Goal: Task Accomplishment & Management: Manage account settings

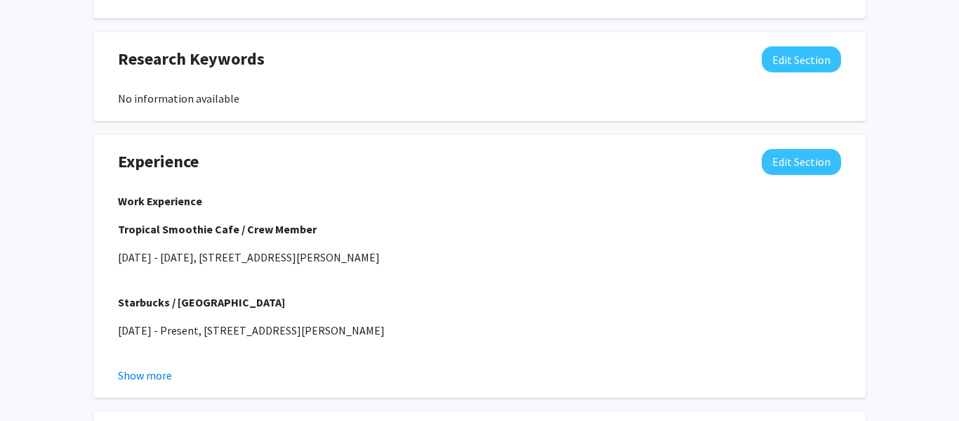
scroll to position [803, 0]
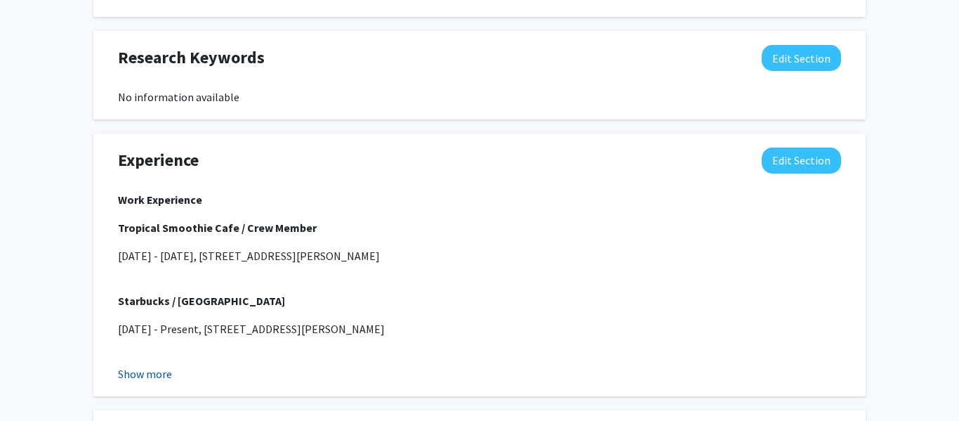
click at [146, 373] on button "Show more" at bounding box center [145, 373] width 54 height 17
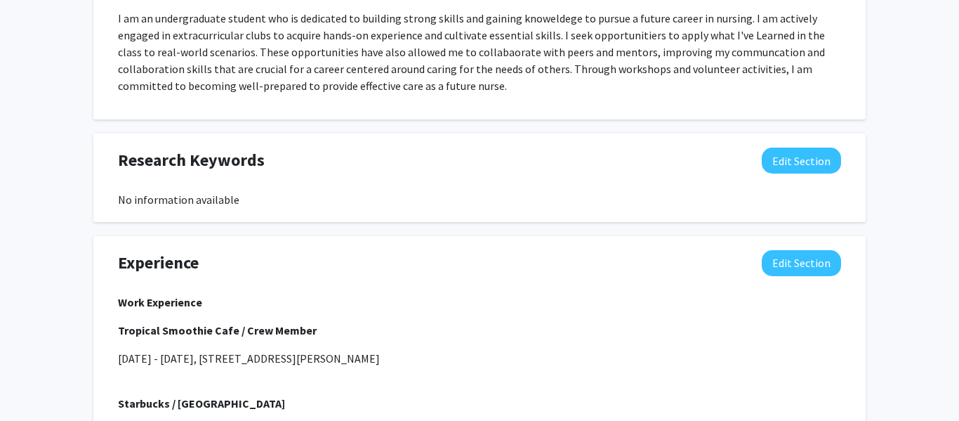
scroll to position [701, 0]
click at [831, 163] on button "Edit Section" at bounding box center [801, 160] width 79 height 26
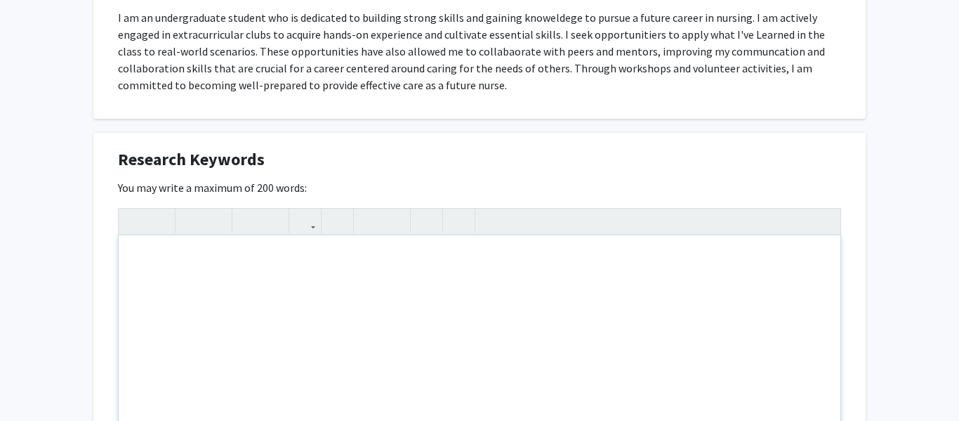
click at [426, 285] on div "Note to users with screen readers: Please deactivate our accessibility plugin f…" at bounding box center [480, 340] width 722 height 211
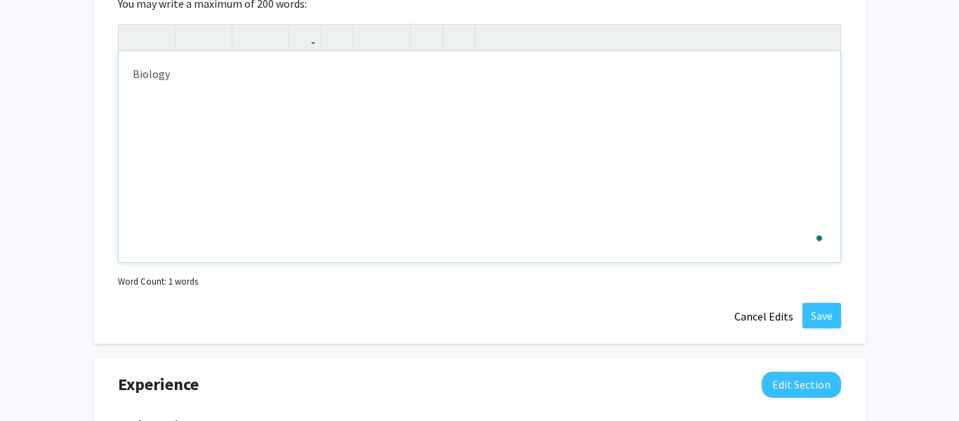
scroll to position [887, 0]
click at [824, 316] on button "Save" at bounding box center [822, 313] width 39 height 25
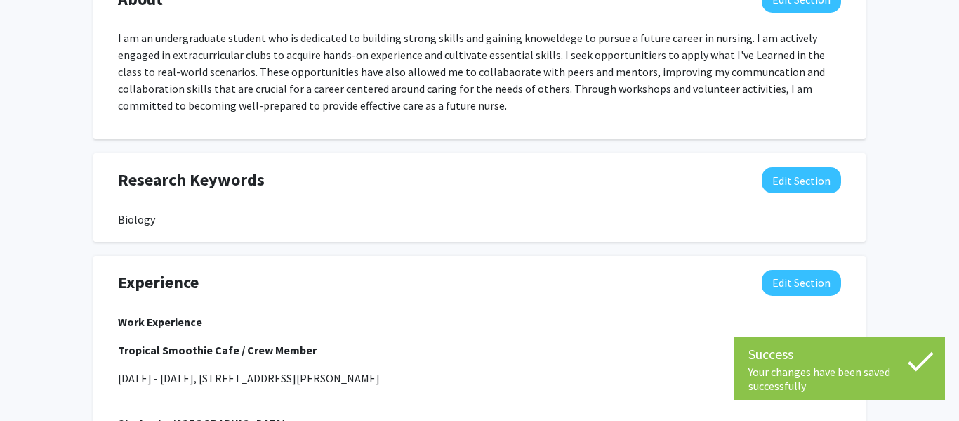
scroll to position [688, 0]
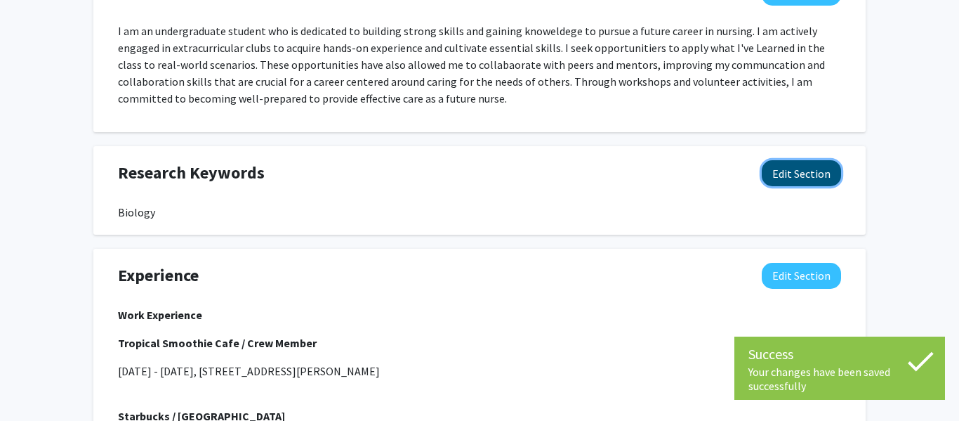
click at [795, 171] on button "Edit Section" at bounding box center [801, 173] width 79 height 26
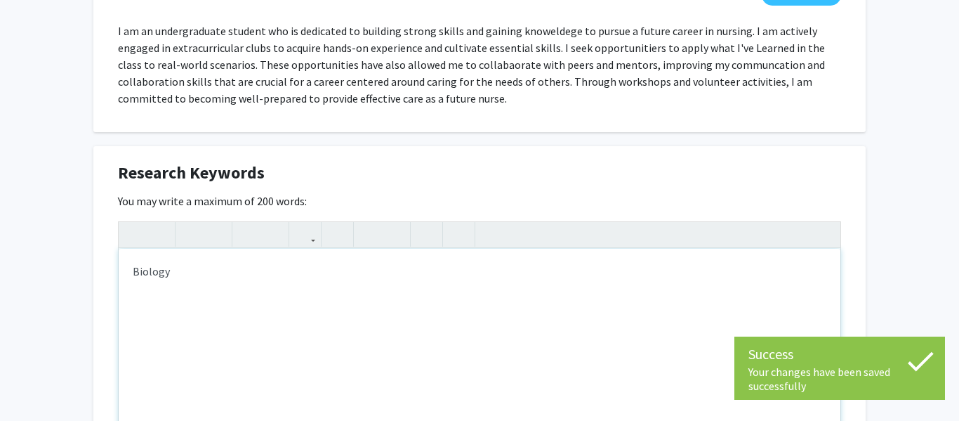
click at [252, 264] on div "Biology" at bounding box center [480, 354] width 722 height 211
type textarea "Biology, C"
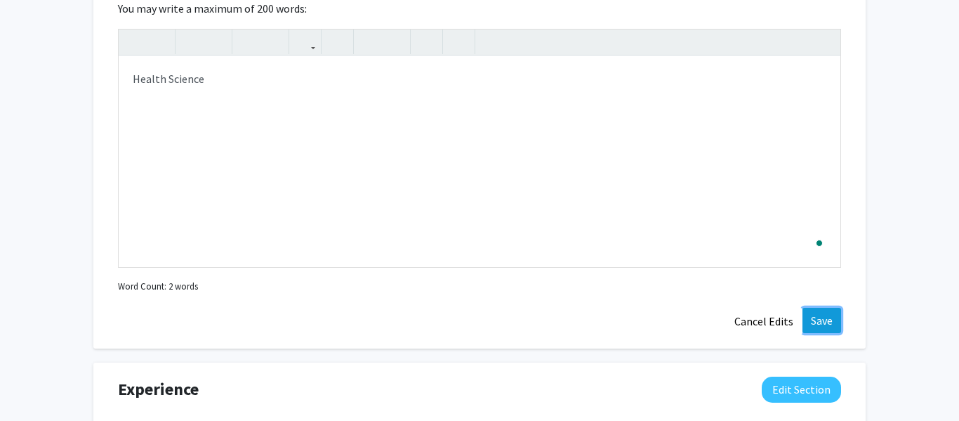
click at [812, 315] on button "Save" at bounding box center [822, 320] width 39 height 25
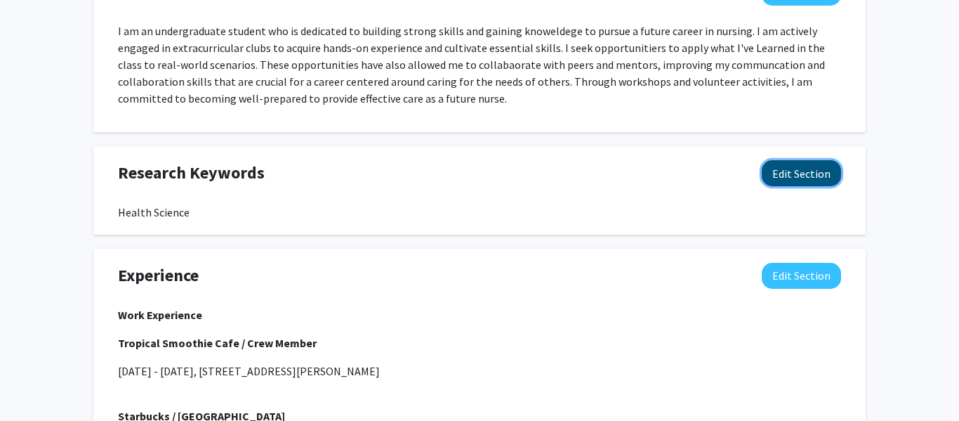
click at [799, 183] on button "Edit Section" at bounding box center [801, 173] width 79 height 26
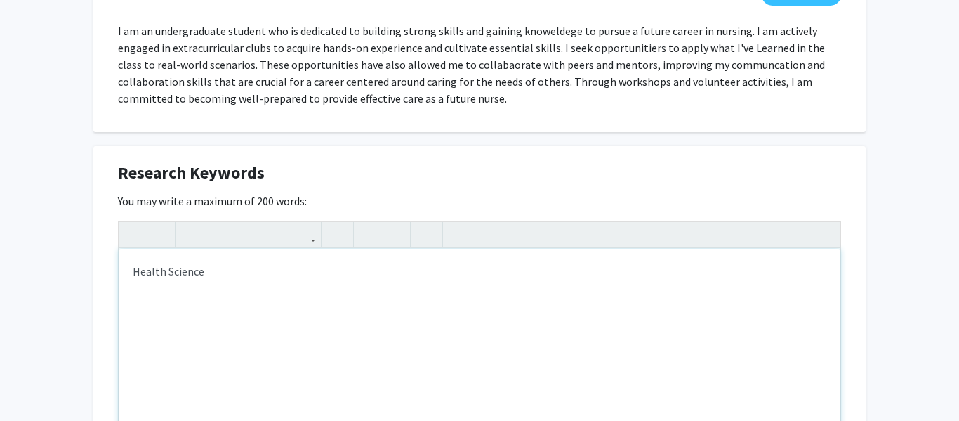
click at [239, 257] on div "Health Science" at bounding box center [480, 354] width 722 height 211
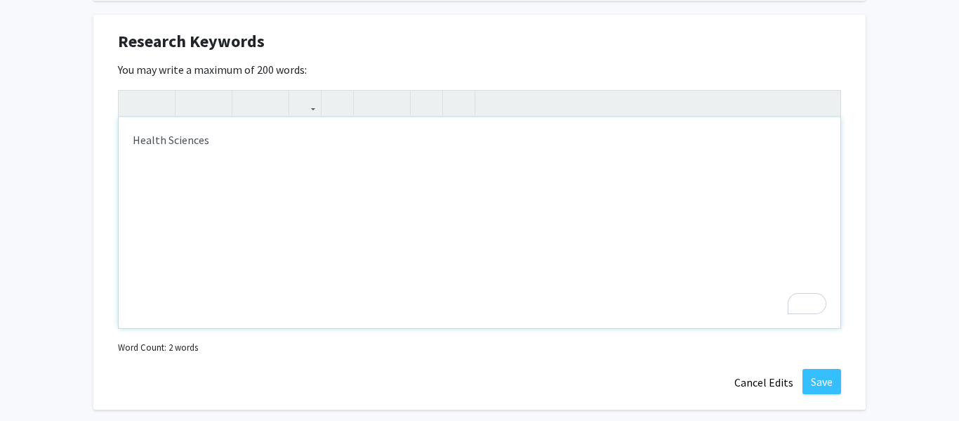
scroll to position [822, 0]
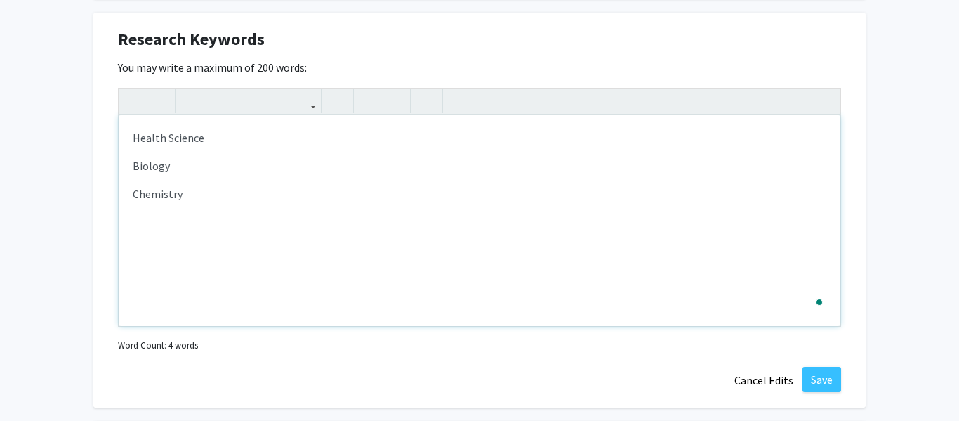
type textarea "<p>Health Science</p><p>Biology</p><p>Chemistry</p>"
click at [818, 380] on button "Save" at bounding box center [822, 379] width 39 height 25
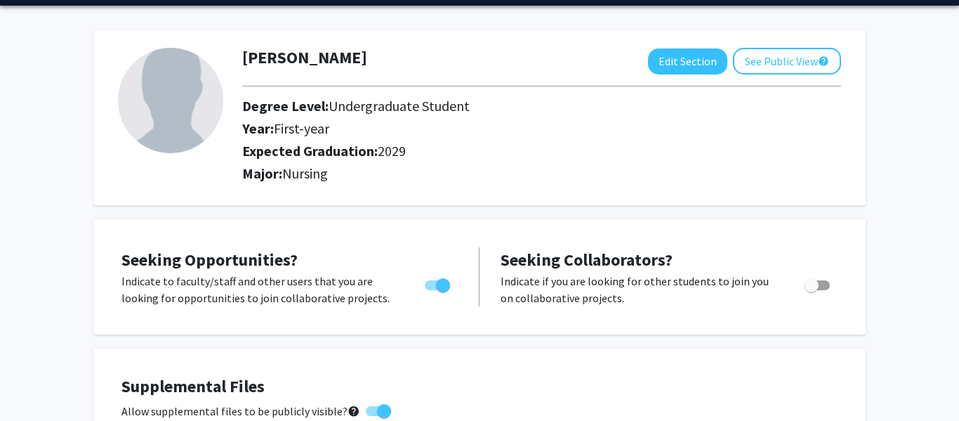
scroll to position [41, 0]
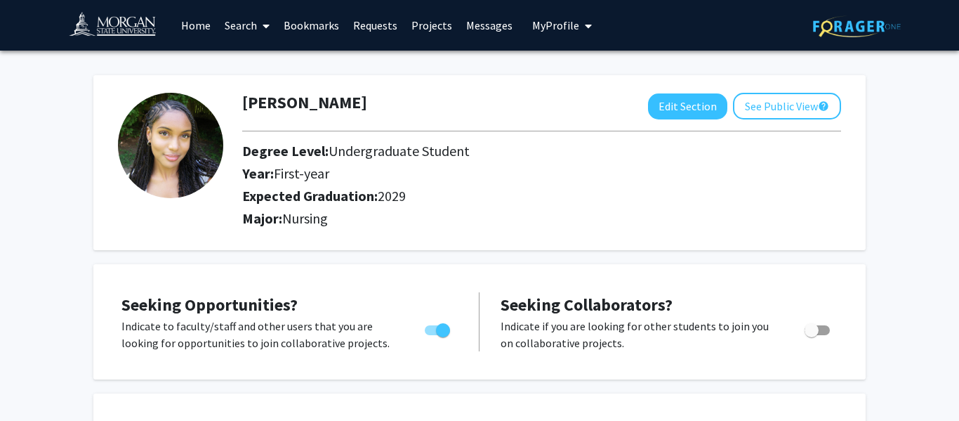
click at [790, 93] on button "See Public View help" at bounding box center [787, 106] width 108 height 27
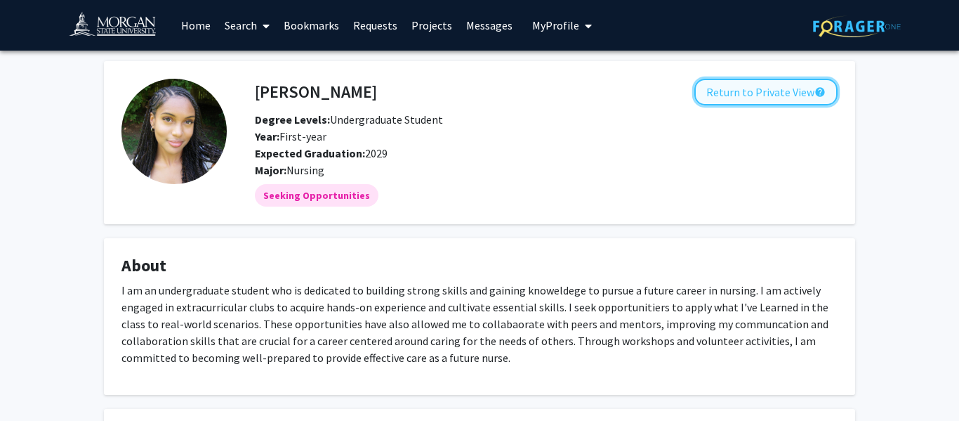
click at [720, 84] on button "Return to Private View help" at bounding box center [765, 92] width 143 height 27
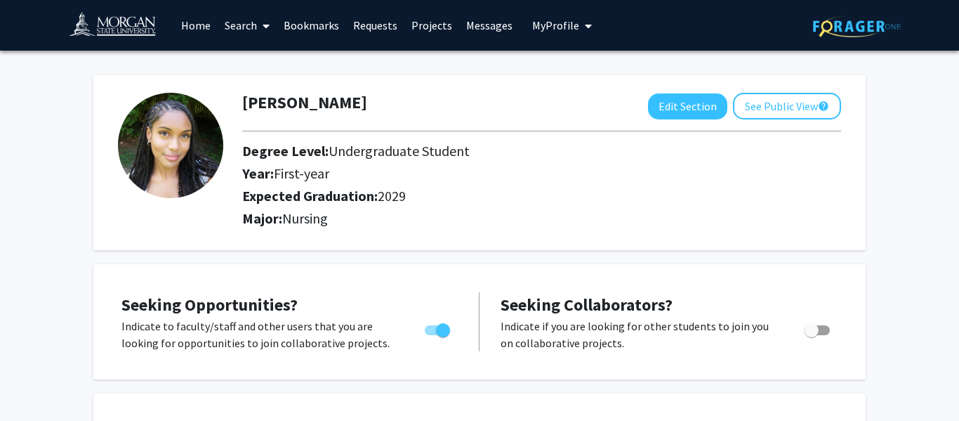
click at [555, 15] on button "My Profile" at bounding box center [562, 25] width 68 height 51
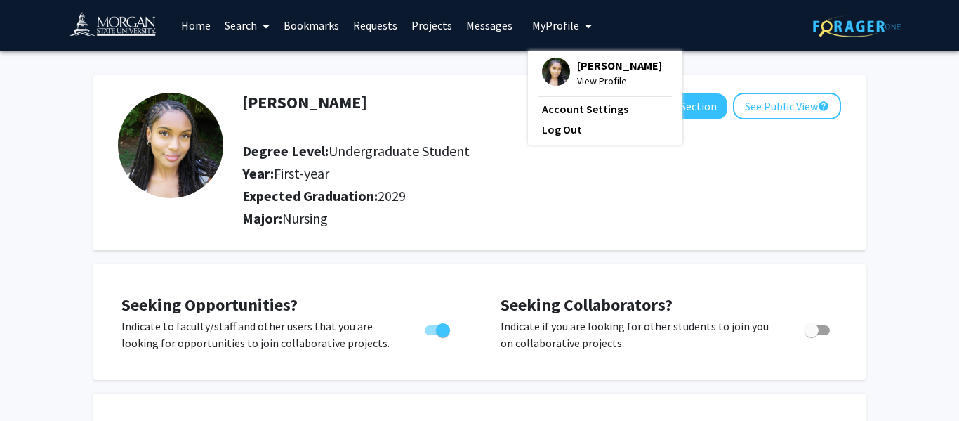
click at [555, 15] on button "My Profile" at bounding box center [562, 25] width 68 height 51
